Goal: Information Seeking & Learning: Check status

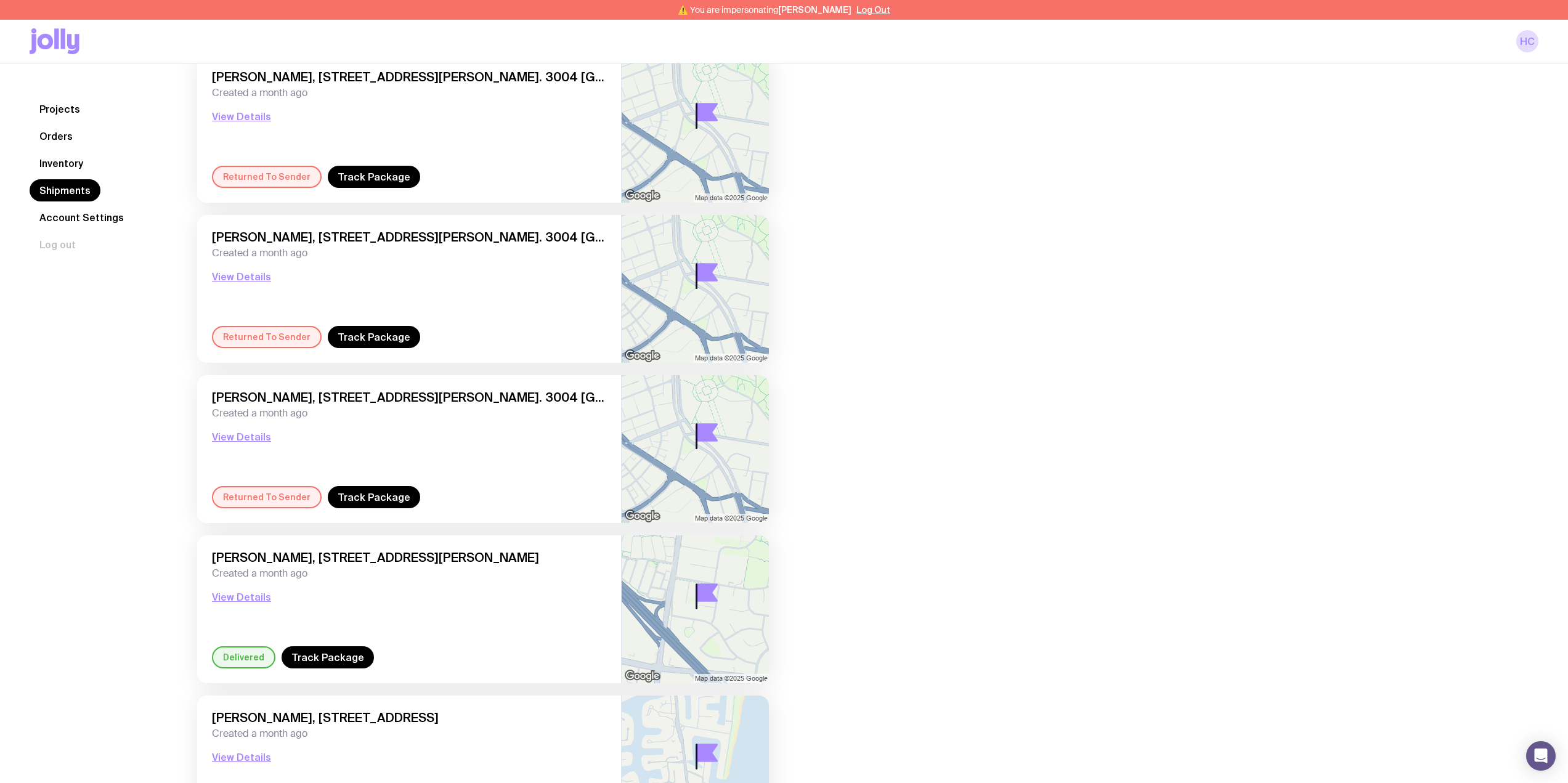
scroll to position [165, 0]
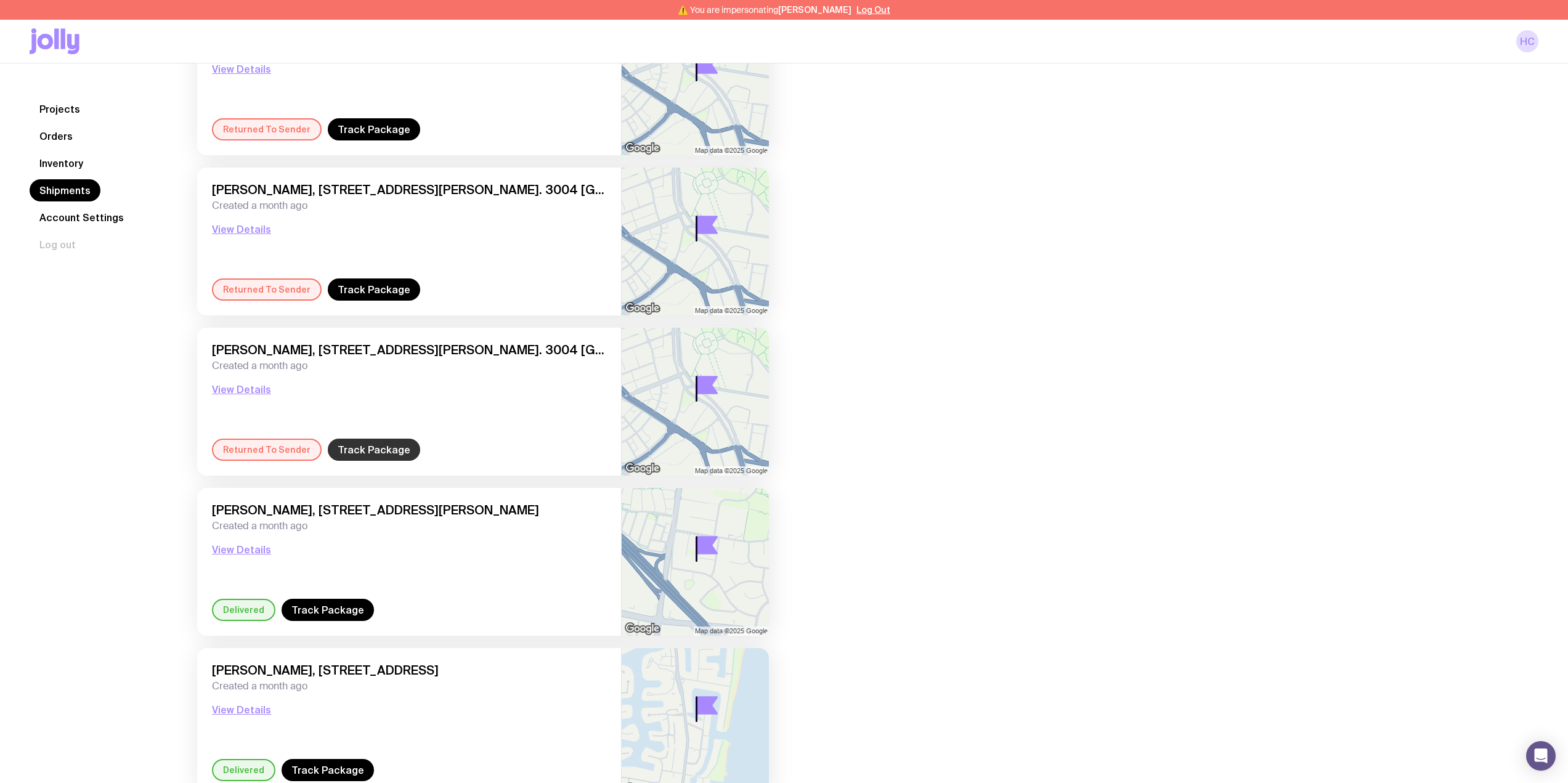
click at [368, 453] on link "Track Package" at bounding box center [374, 449] width 92 height 22
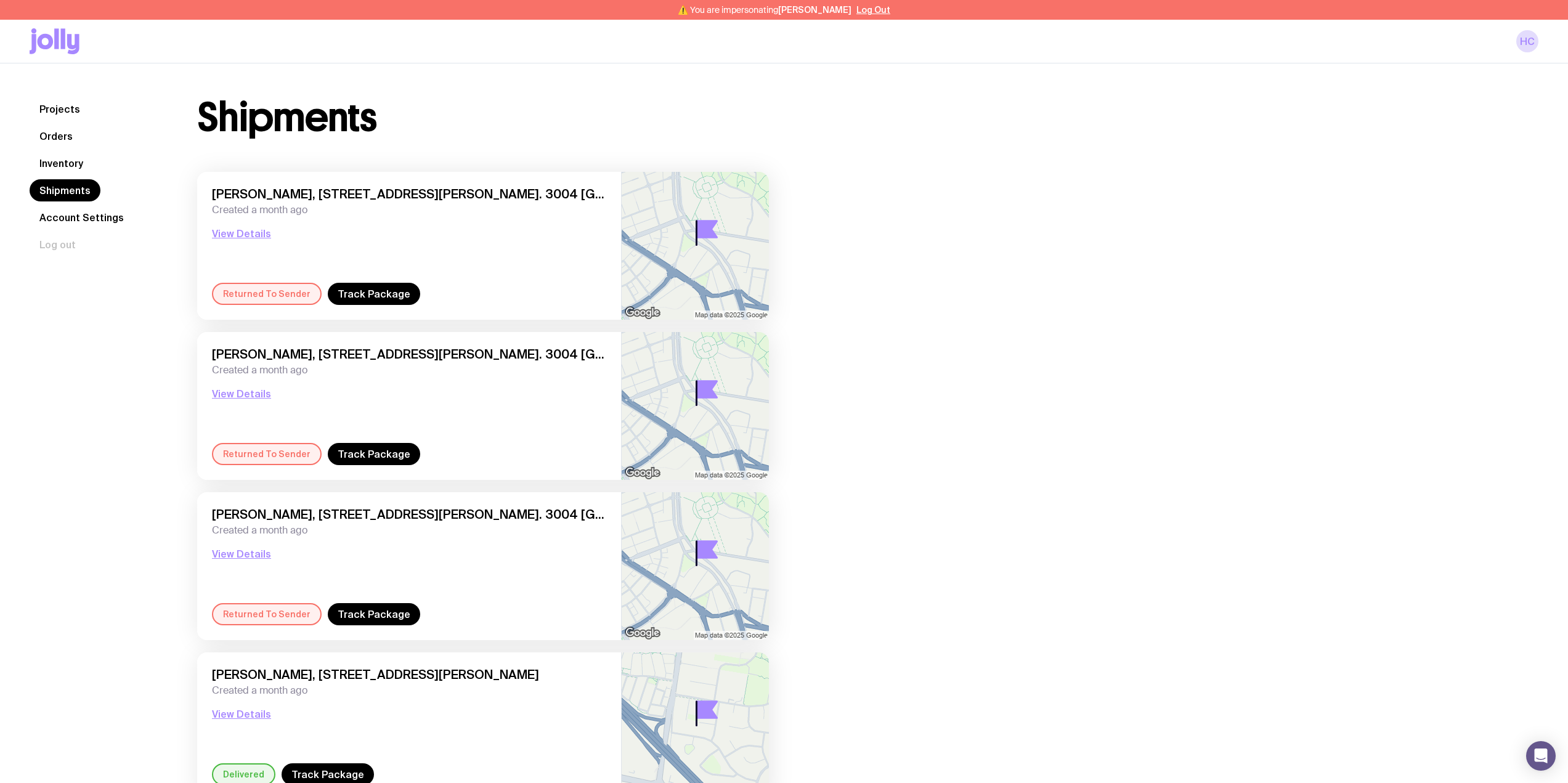
scroll to position [35, 0]
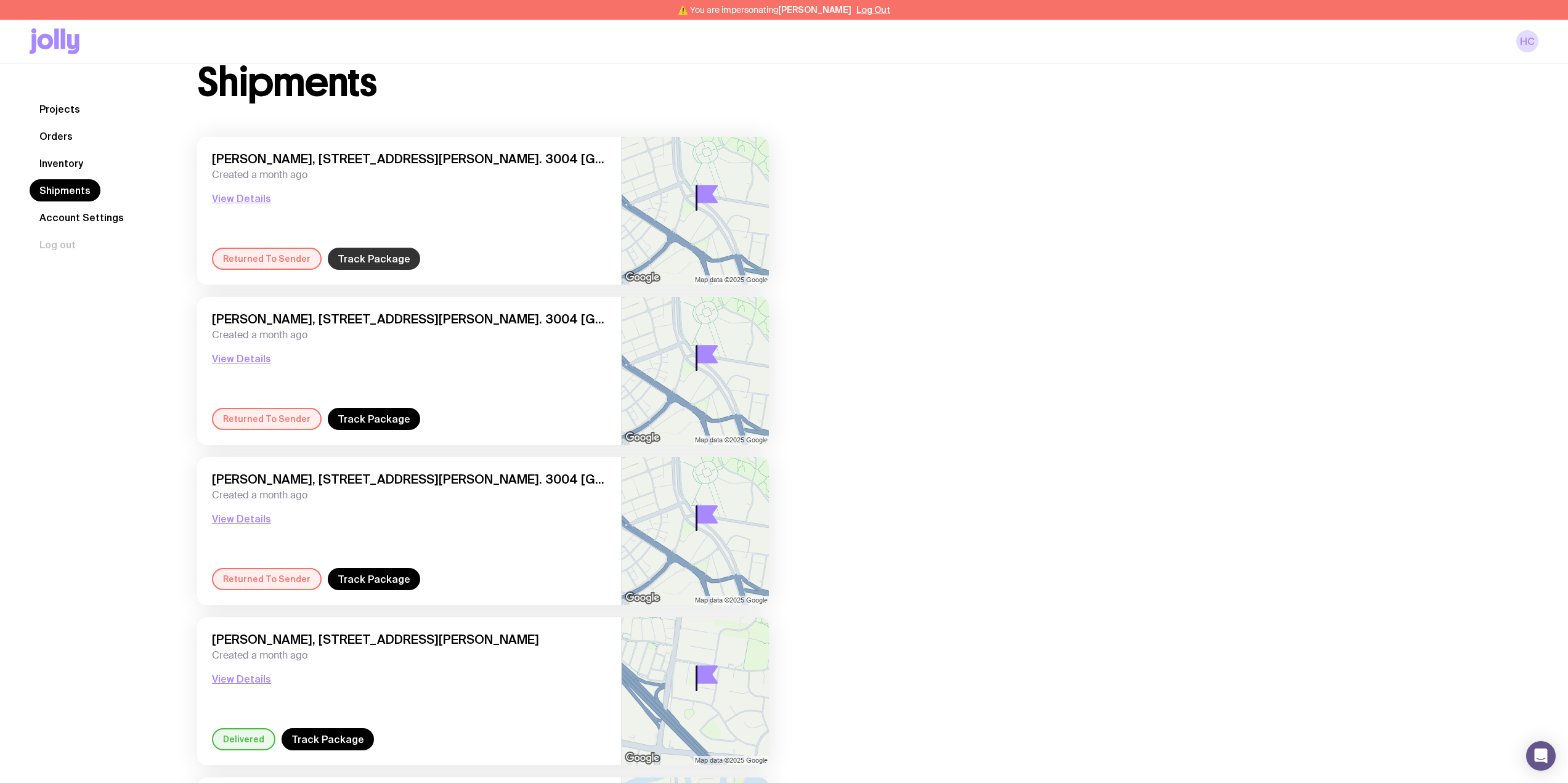
click at [385, 254] on link "Track Package" at bounding box center [374, 258] width 92 height 22
click at [353, 422] on link "Track Package" at bounding box center [374, 419] width 92 height 22
click at [345, 582] on link "Track Package" at bounding box center [374, 579] width 92 height 22
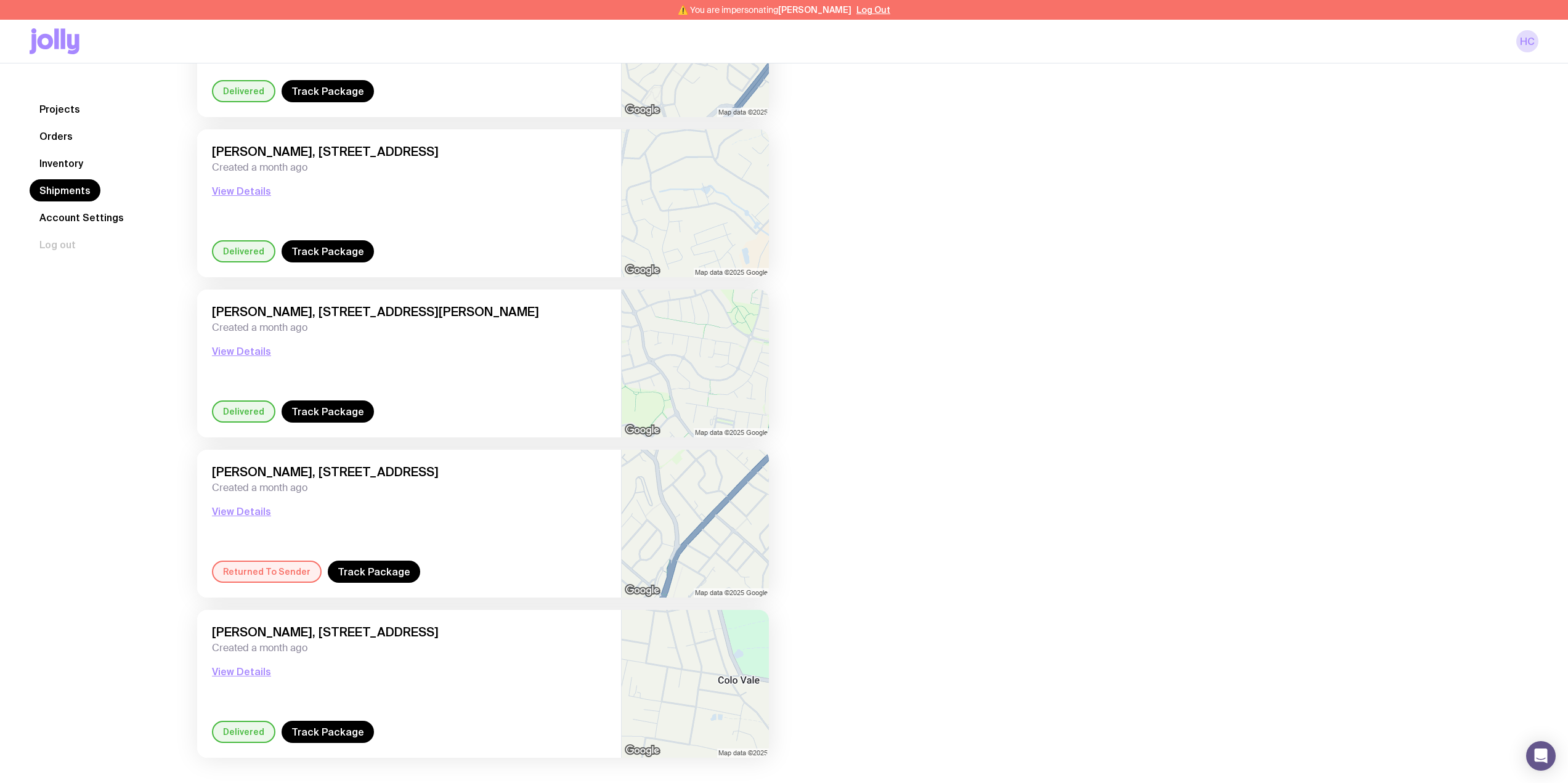
scroll to position [1392, 0]
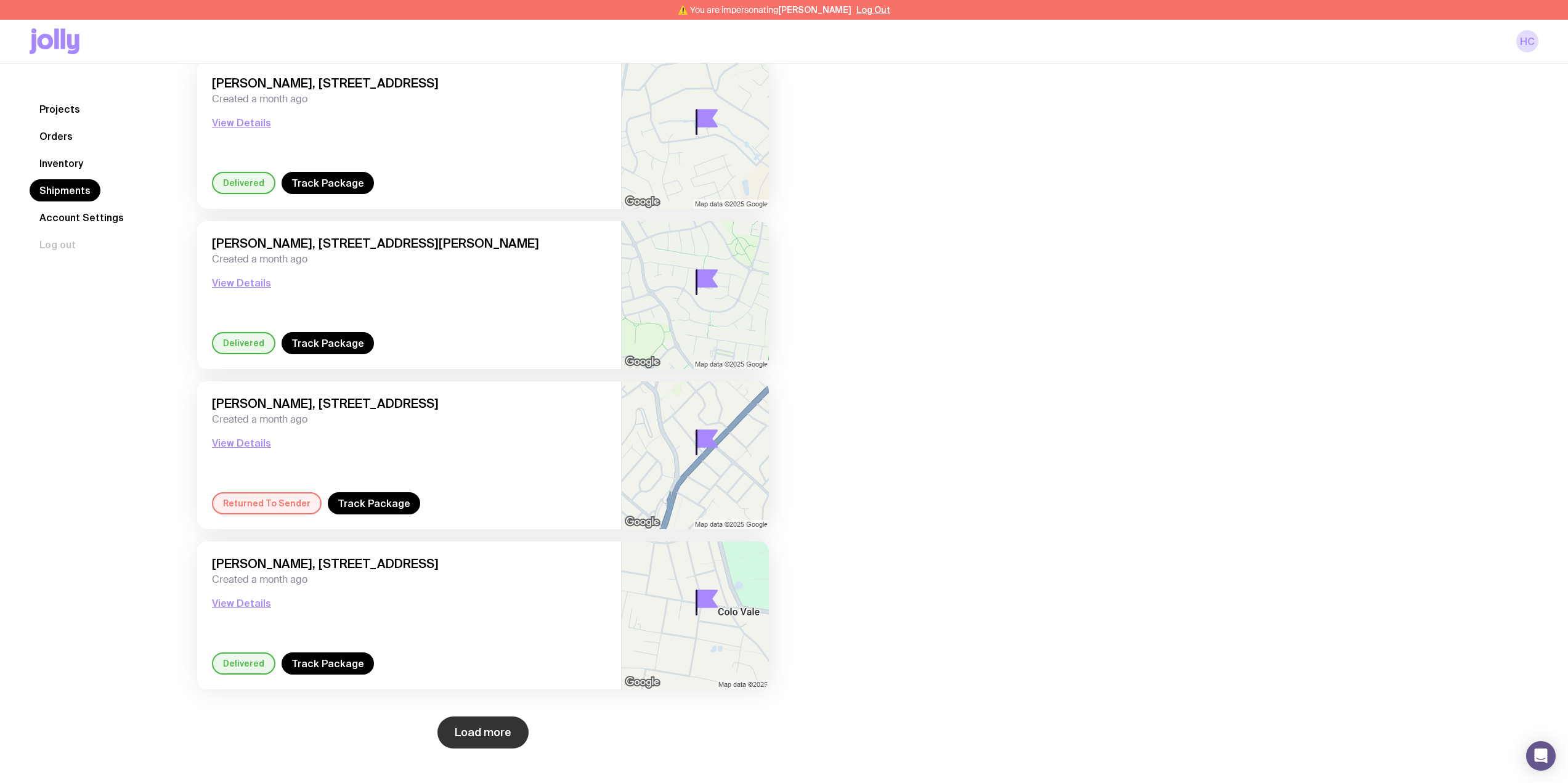
click at [501, 725] on button "Load more" at bounding box center [483, 732] width 91 height 32
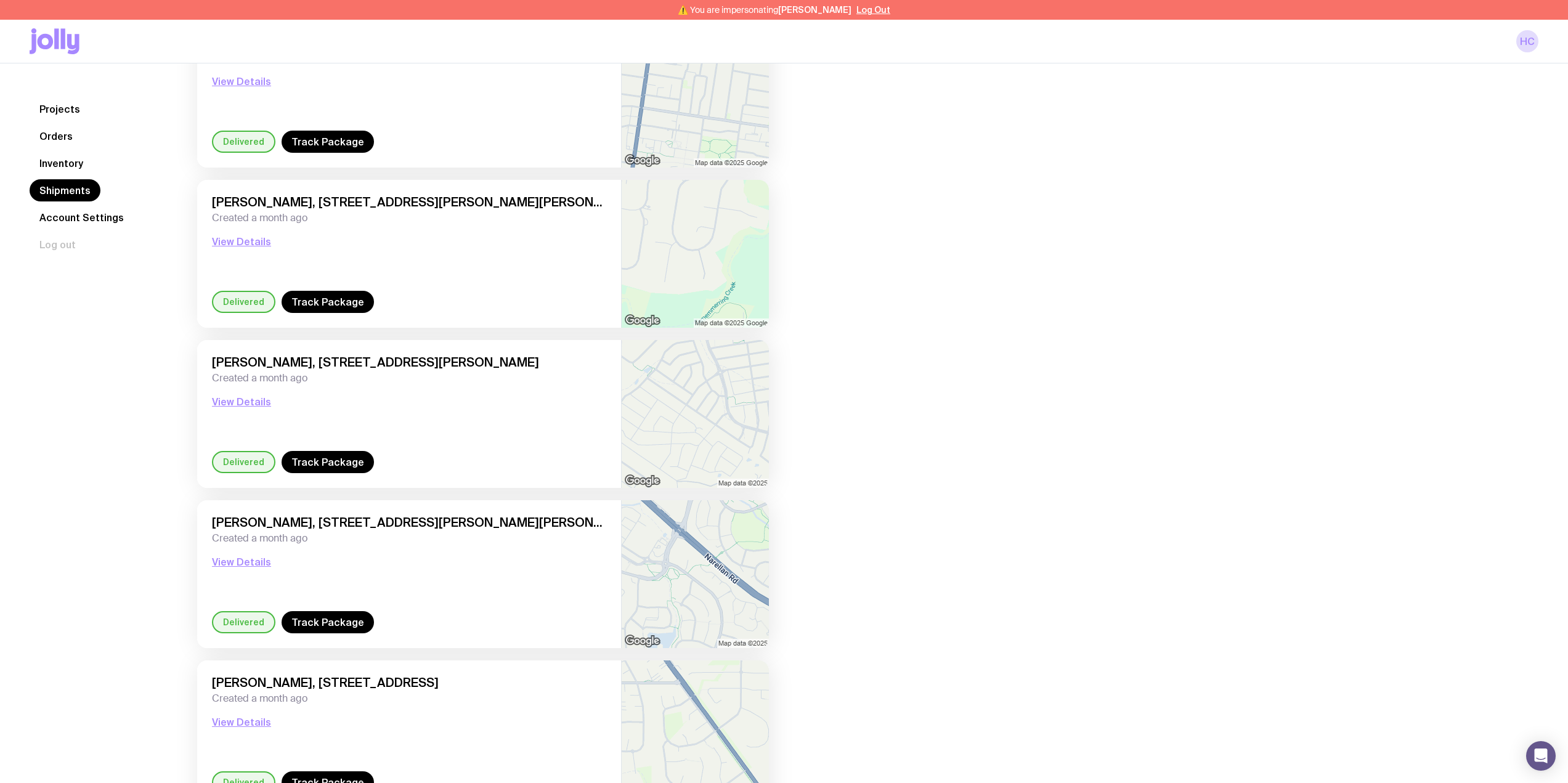
scroll to position [3314, 0]
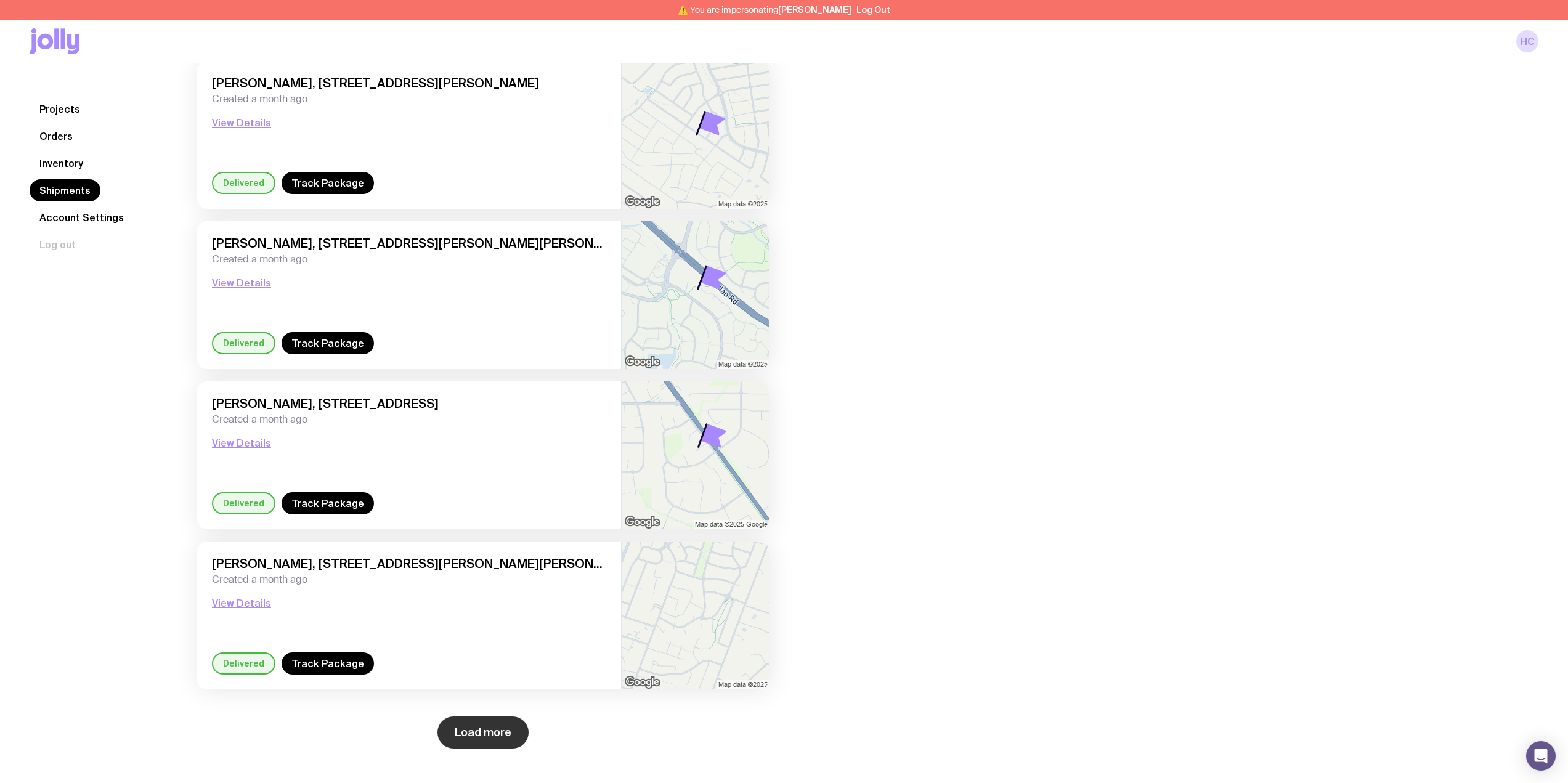
click at [481, 735] on button "Load more" at bounding box center [483, 732] width 91 height 32
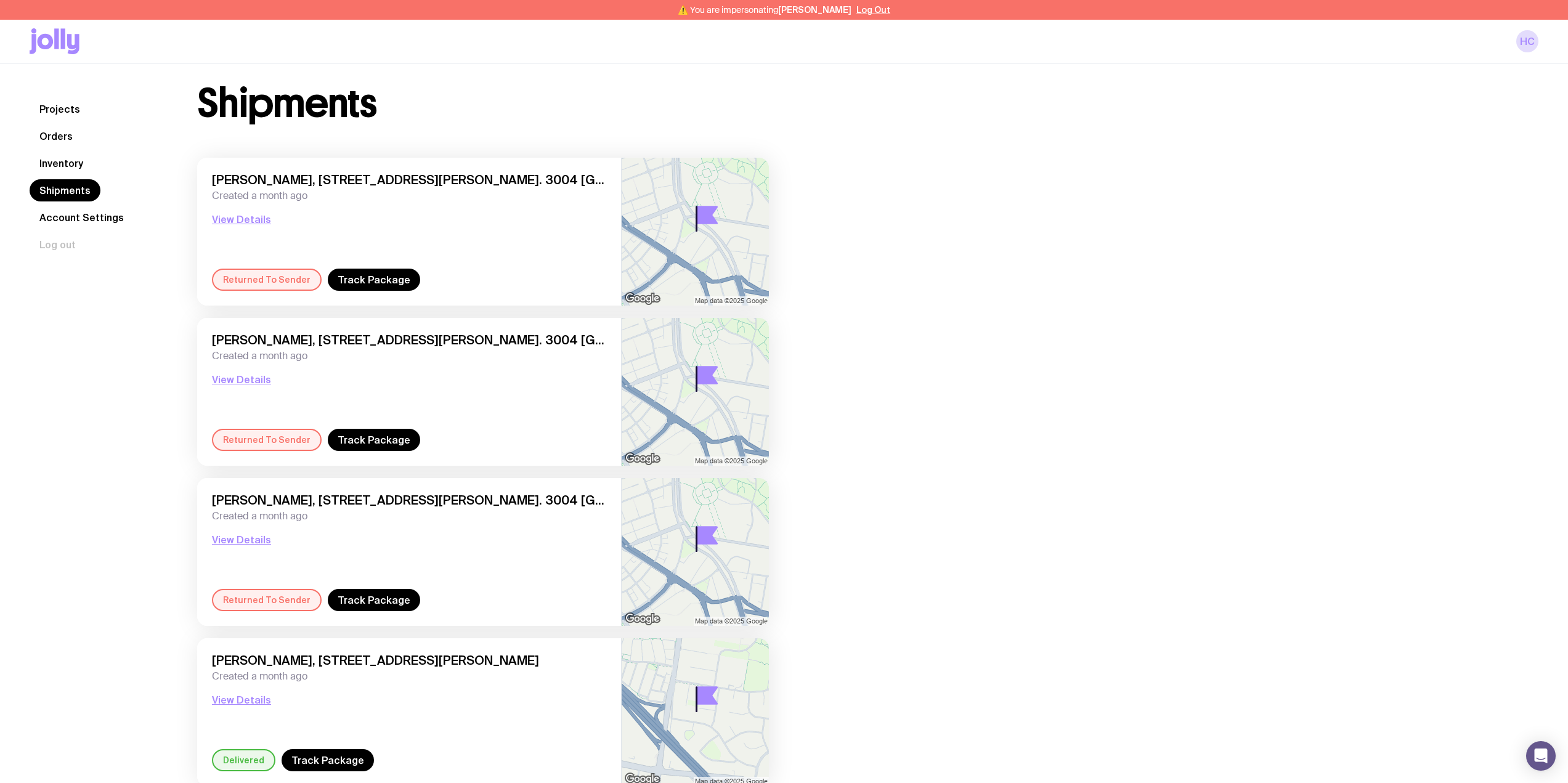
scroll to position [0, 0]
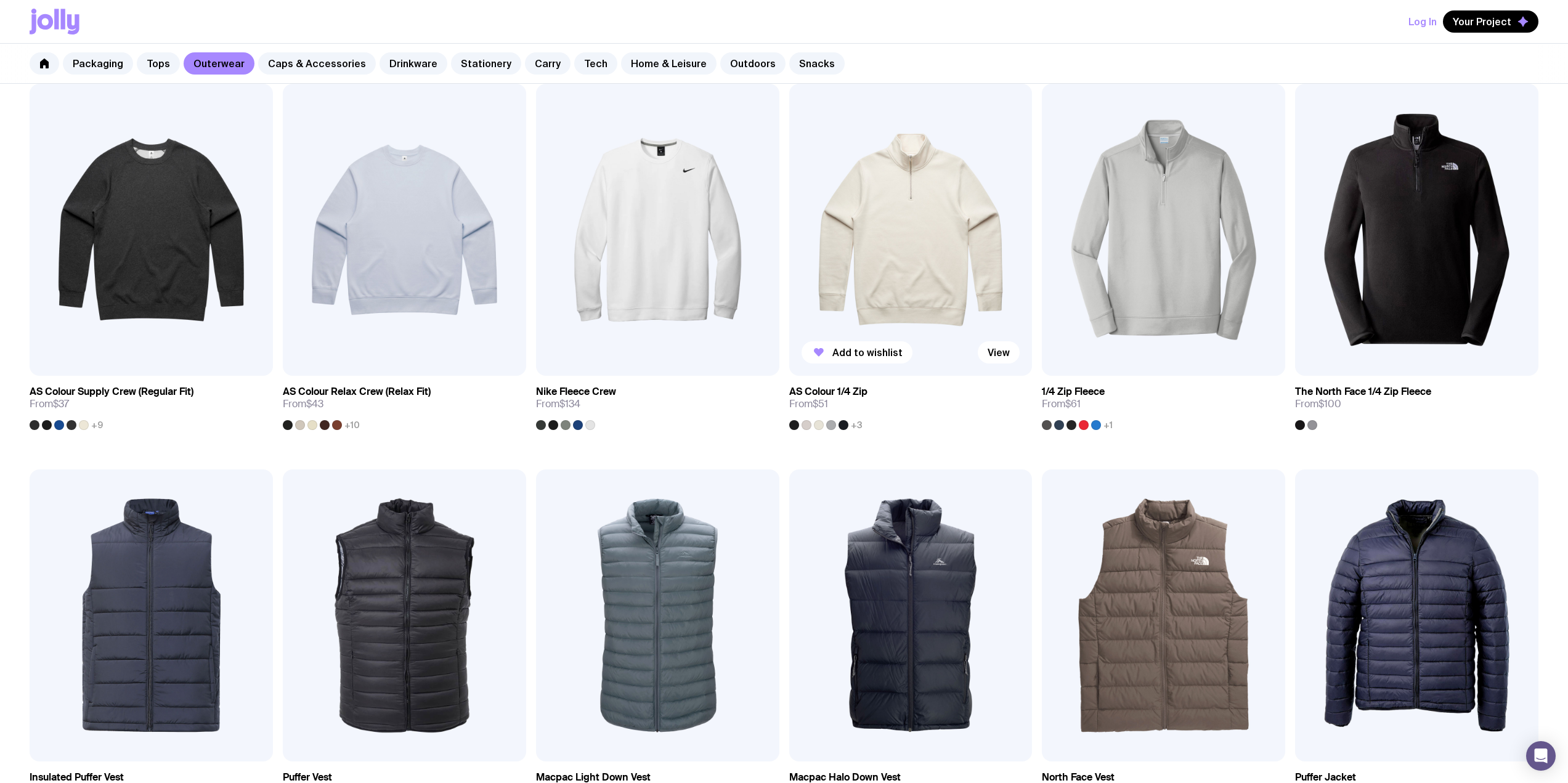
scroll to position [165, 0]
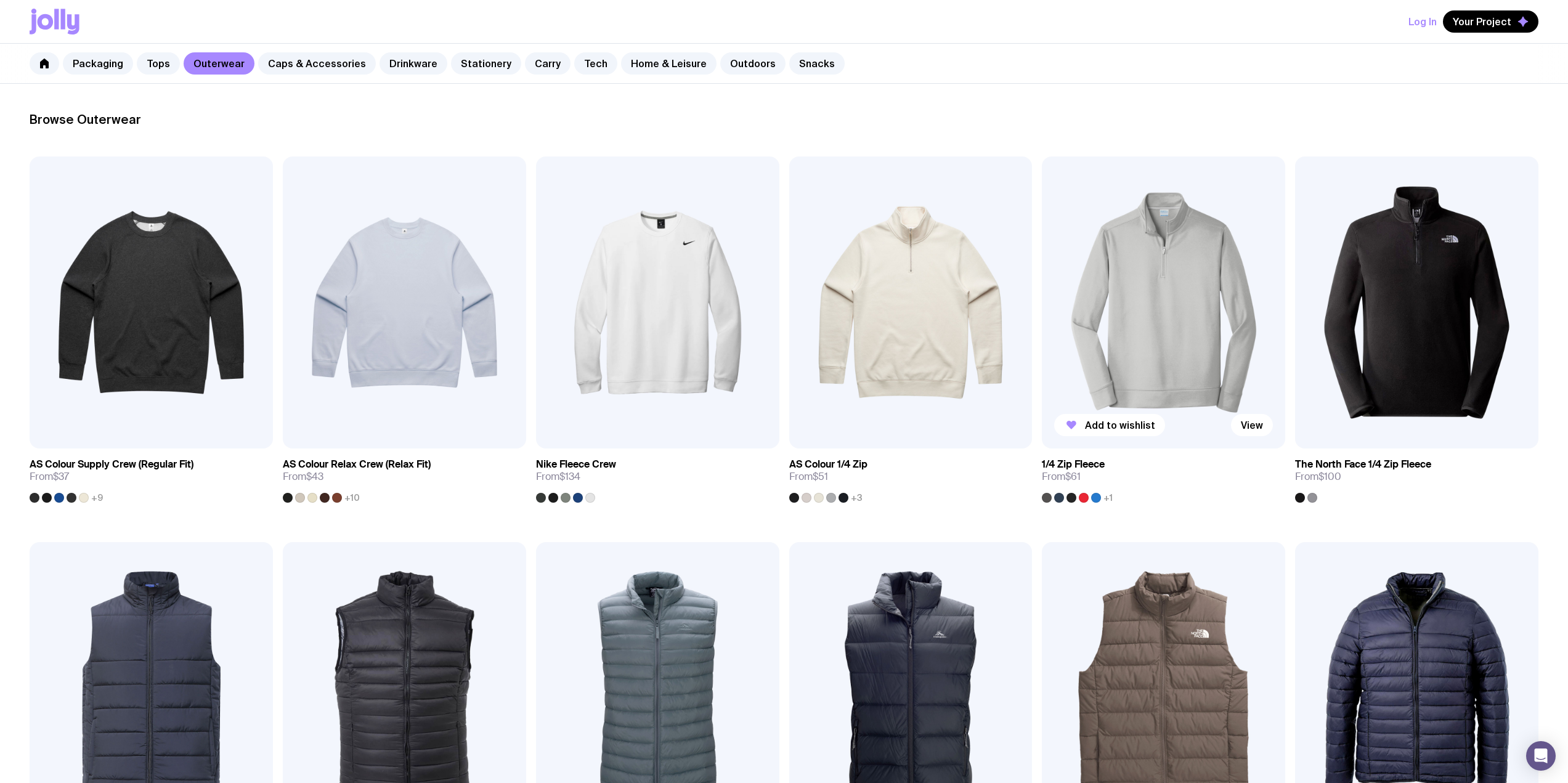
click at [1172, 261] on img at bounding box center [1163, 303] width 243 height 292
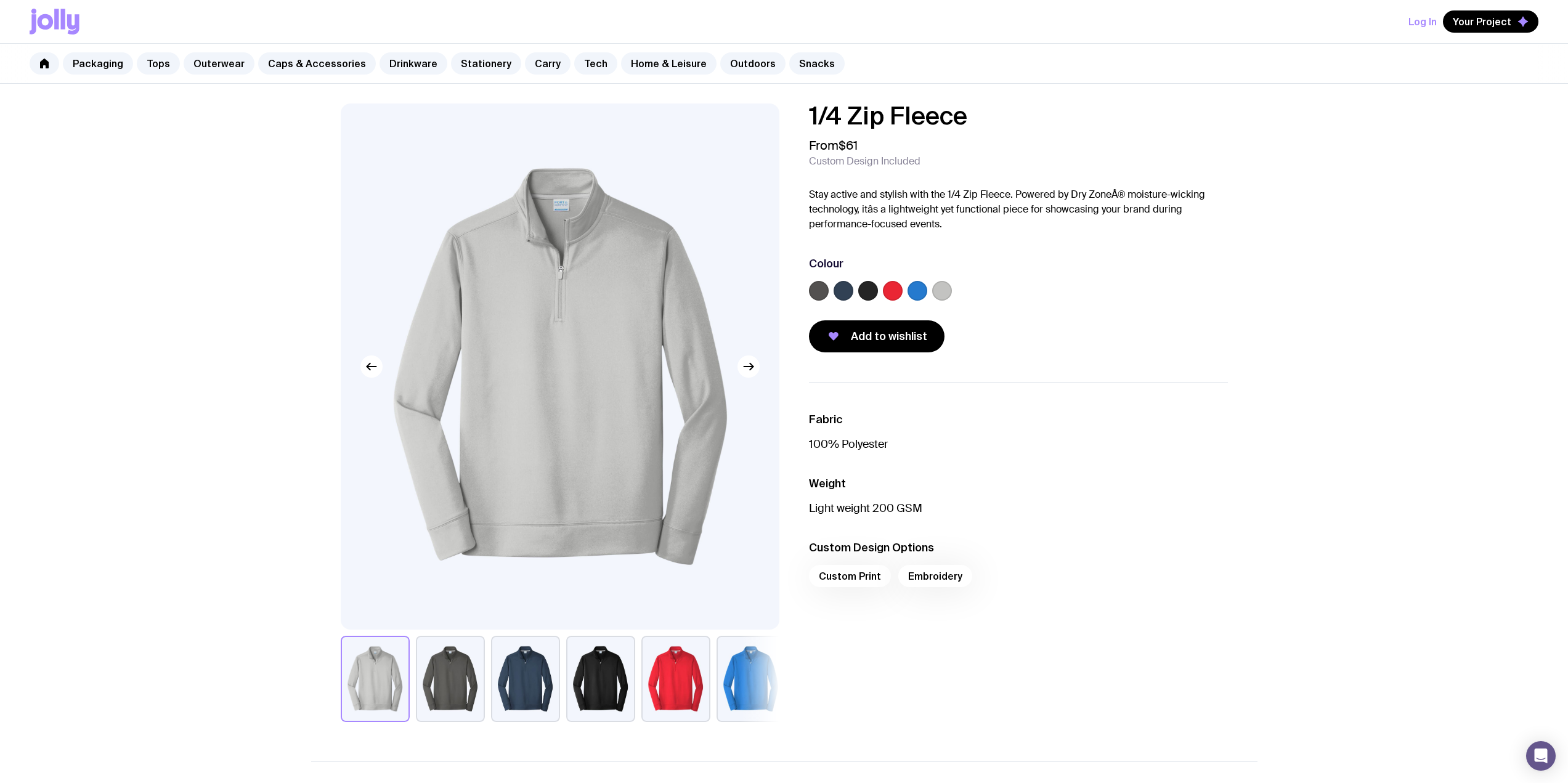
click at [867, 291] on label at bounding box center [868, 291] width 20 height 20
click at [0, 0] on input "radio" at bounding box center [0, 0] width 0 height 0
